Goal: Information Seeking & Learning: Learn about a topic

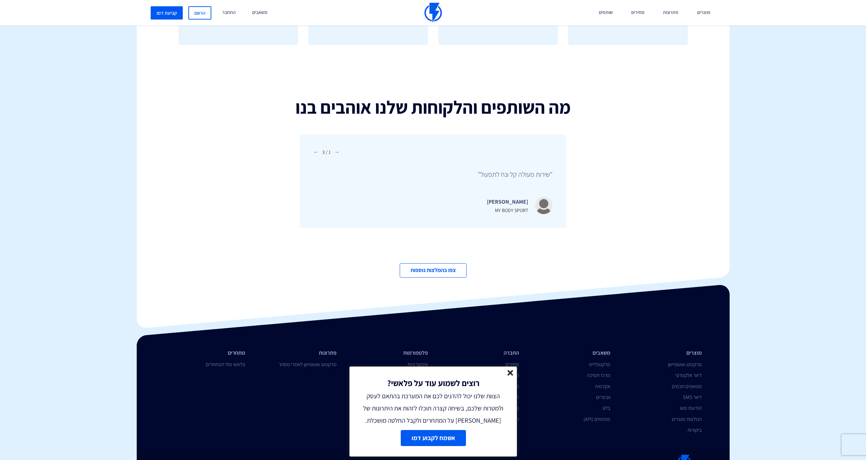
scroll to position [2301, 0]
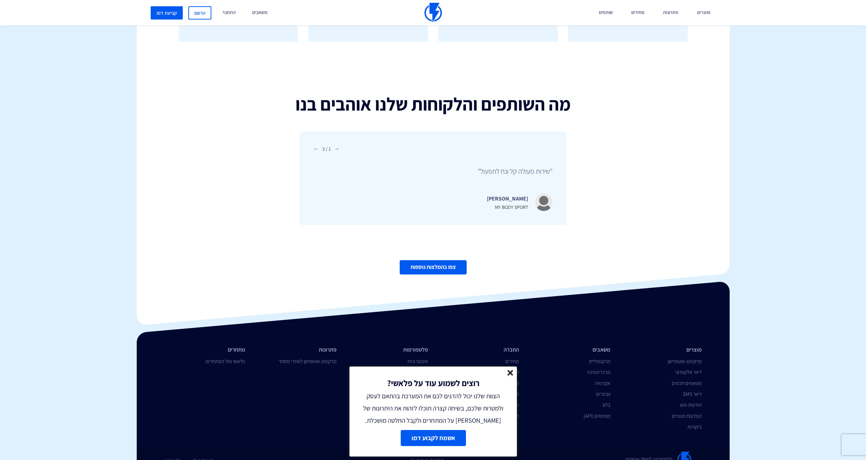
click at [417, 260] on link "צפו בהמלצות נוספות" at bounding box center [433, 267] width 67 height 14
